Goal: Information Seeking & Learning: Learn about a topic

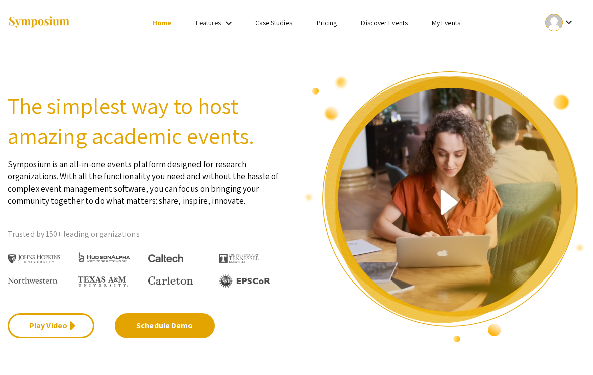
click at [398, 22] on link "Discover Events" at bounding box center [384, 22] width 47 height 9
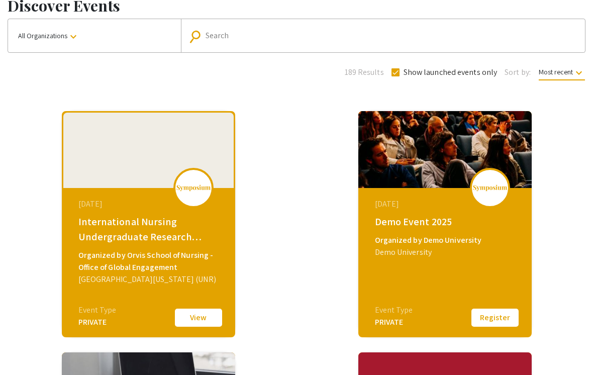
scroll to position [64, 0]
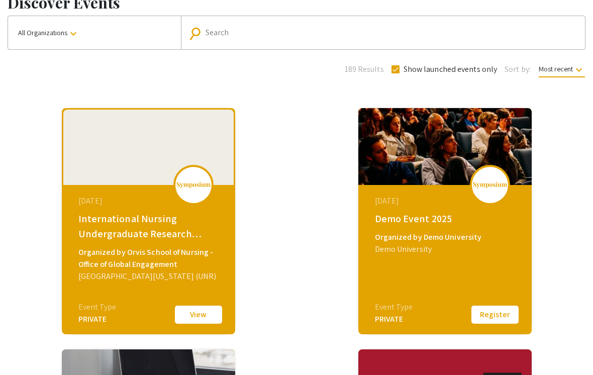
click at [197, 316] on button "View" at bounding box center [198, 314] width 50 height 21
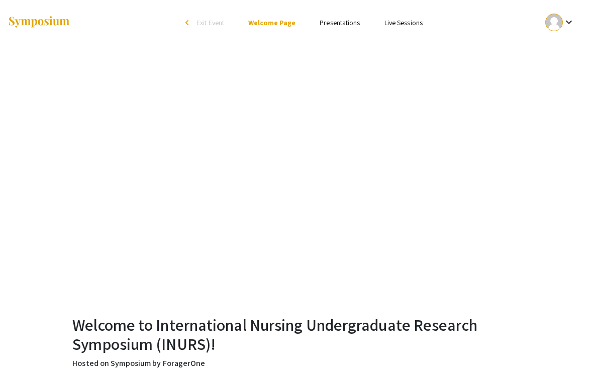
click at [348, 15] on ul "Skip navigation arrow_back_ios Exit Event Welcome Page Presentations Live Sessi…" at bounding box center [296, 22] width 191 height 45
click at [346, 25] on link "Presentations" at bounding box center [340, 22] width 40 height 9
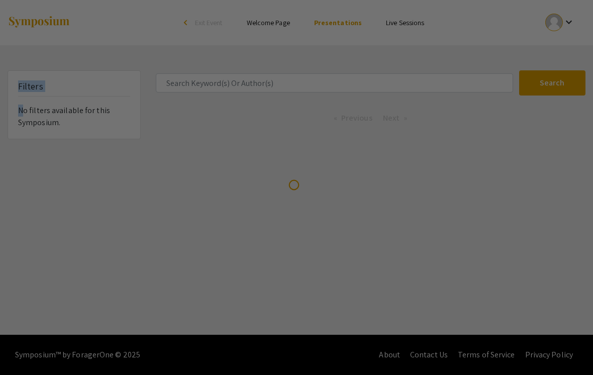
click at [447, 97] on div at bounding box center [296, 187] width 593 height 375
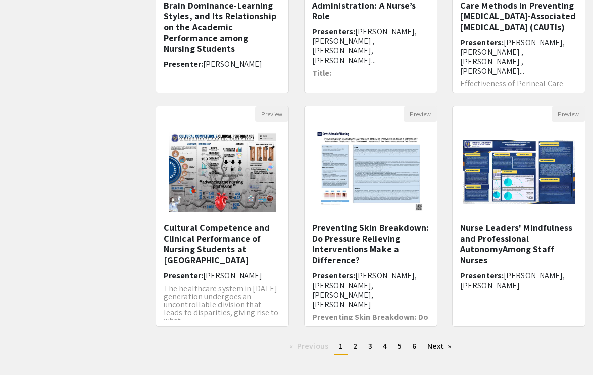
scroll to position [276, 0]
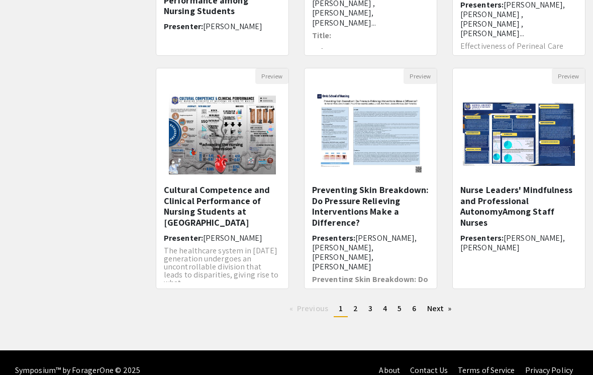
click at [446, 311] on link "Next page" at bounding box center [439, 308] width 35 height 15
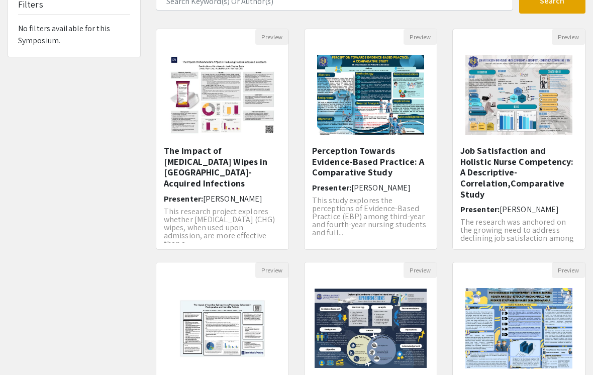
scroll to position [276, 0]
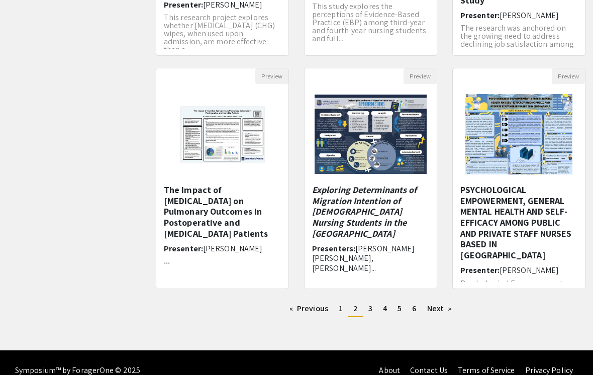
click at [445, 311] on link "Next page" at bounding box center [439, 308] width 35 height 15
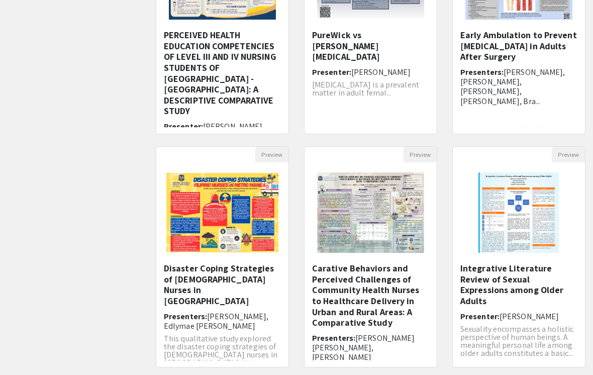
scroll to position [276, 0]
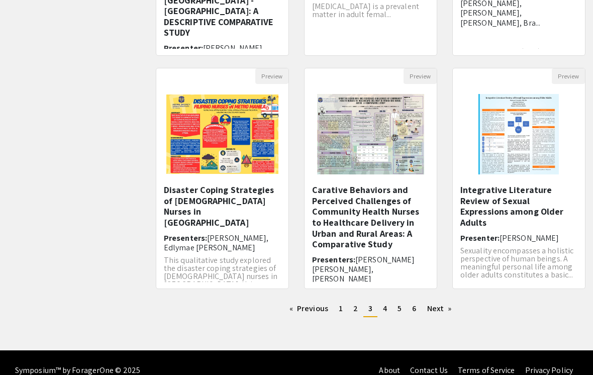
click at [450, 314] on link "Next page" at bounding box center [439, 308] width 35 height 15
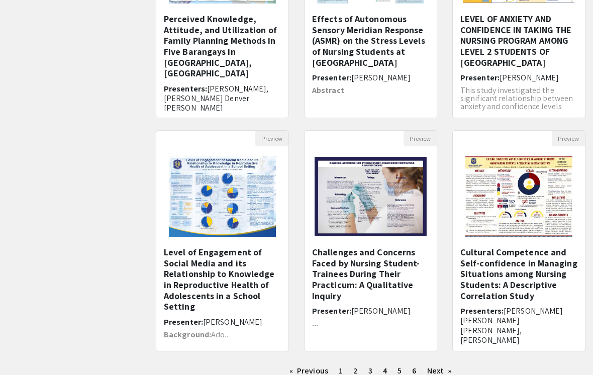
scroll to position [214, 0]
click at [450, 367] on link "Next page" at bounding box center [439, 370] width 35 height 15
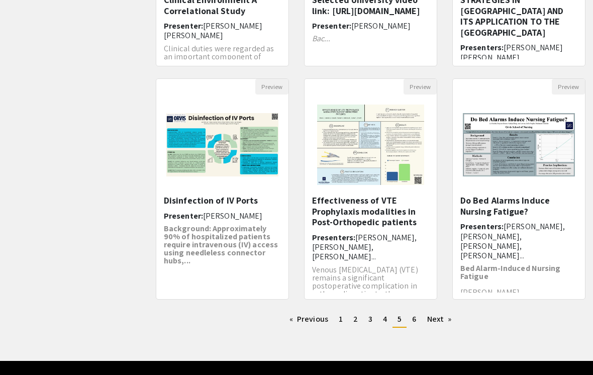
scroll to position [265, 0]
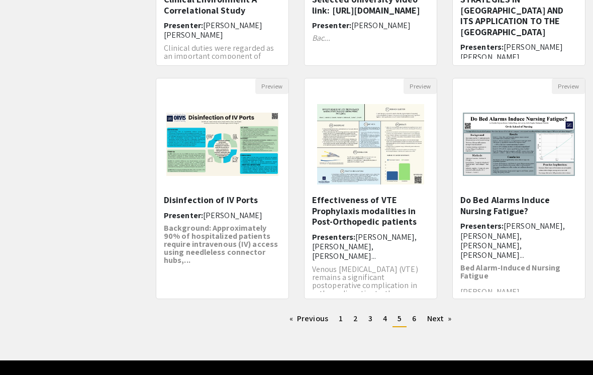
click at [450, 318] on link "Next page" at bounding box center [439, 319] width 35 height 15
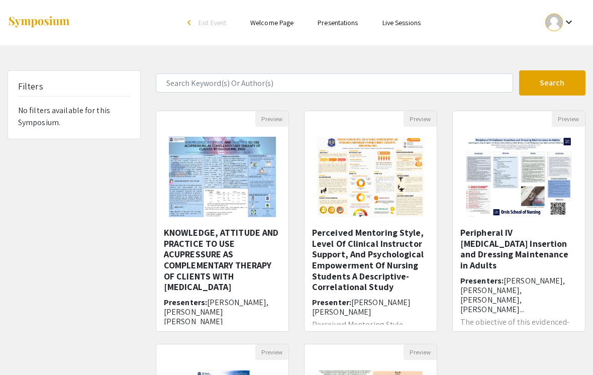
click at [430, 120] on button "Preview" at bounding box center [420, 119] width 33 height 16
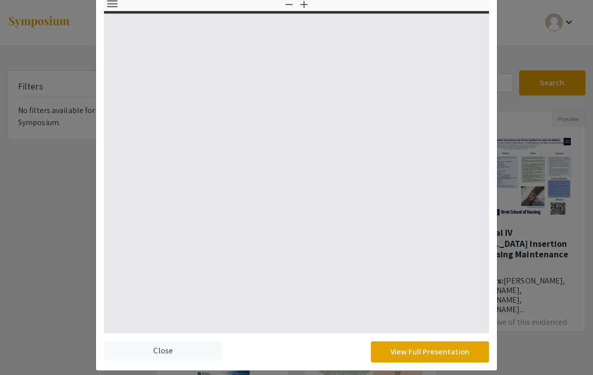
type input "0"
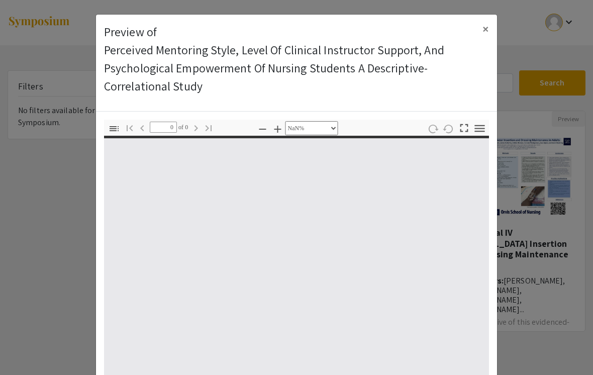
select select "auto"
type input "1"
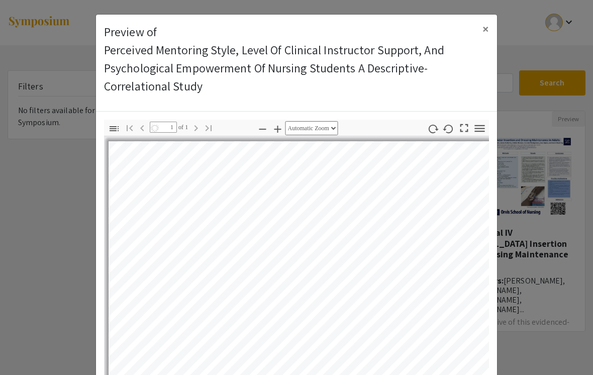
select select "auto"
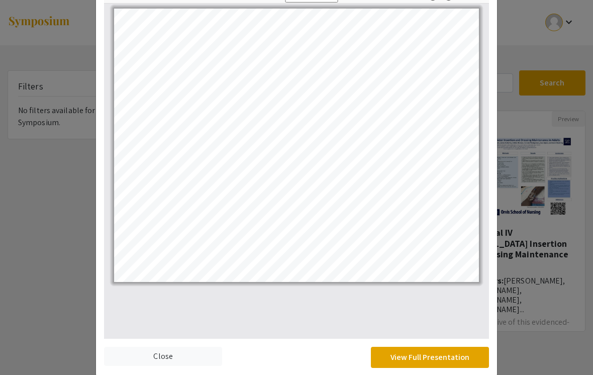
scroll to position [133, 0]
click at [510, 67] on modal-container "Preview of Perceived Mentoring Style, Level Of Clinical Instructor Support, And…" at bounding box center [296, 187] width 593 height 375
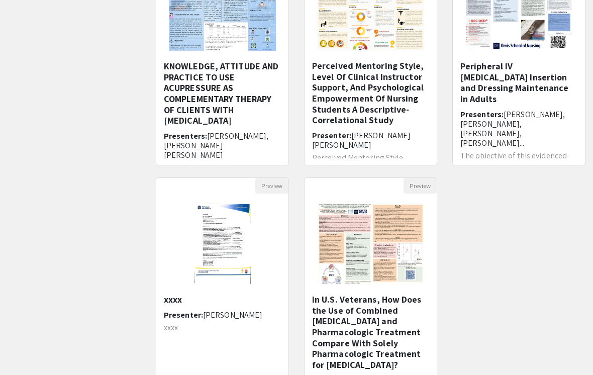
scroll to position [0, 0]
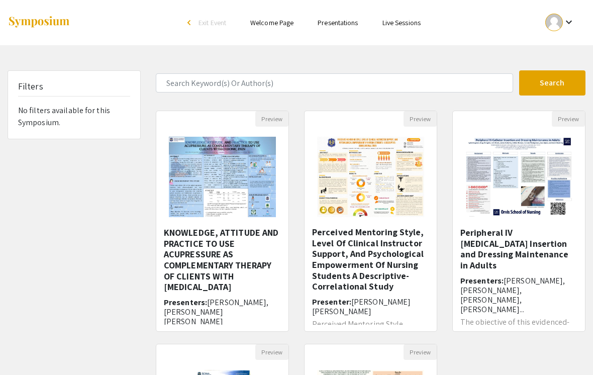
click at [273, 27] on link "Welcome Page" at bounding box center [271, 22] width 43 height 9
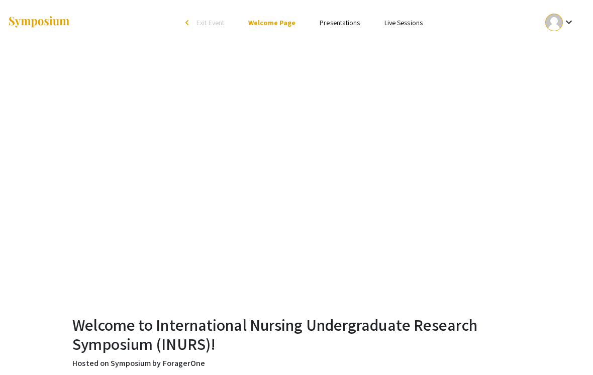
click at [422, 19] on link "Live Sessions" at bounding box center [403, 22] width 38 height 9
click at [199, 27] on span "Exit Event" at bounding box center [211, 22] width 28 height 9
